Goal: Find specific page/section: Find specific page/section

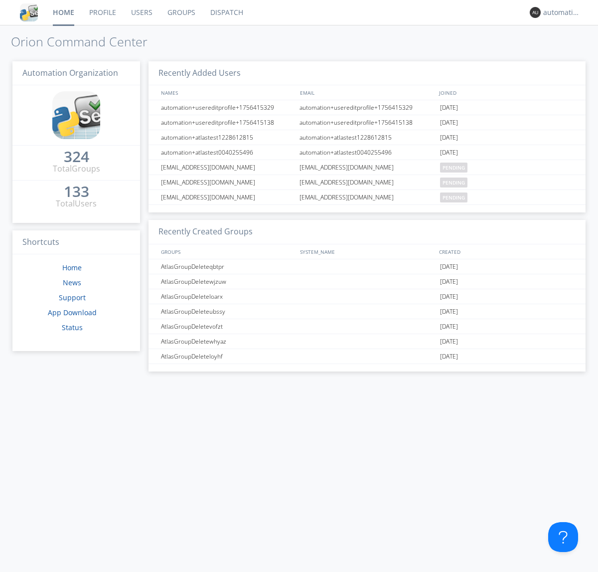
click at [226, 12] on link "Dispatch" at bounding box center [227, 12] width 48 height 25
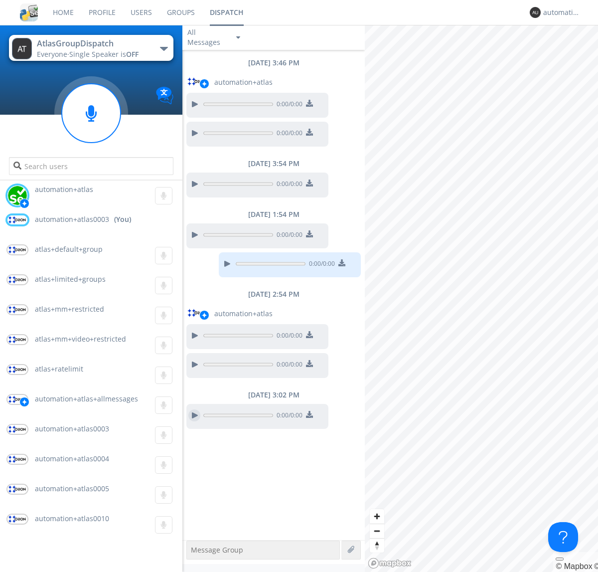
click at [194, 415] on div at bounding box center [194, 415] width 12 height 12
click at [559, 12] on div "automation+atlas0003" at bounding box center [561, 12] width 37 height 10
